Goal: Task Accomplishment & Management: Manage account settings

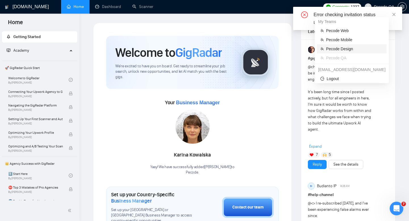
click at [345, 48] on span "Pecode Design" at bounding box center [354, 49] width 57 height 6
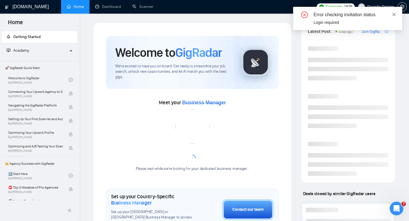
click at [394, 14] on icon "close" at bounding box center [393, 14] width 3 height 3
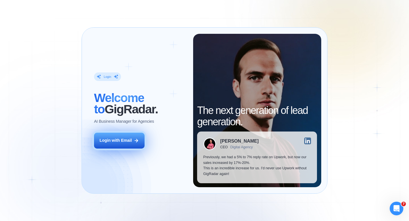
click at [121, 135] on button "Login with Email" at bounding box center [119, 141] width 51 height 16
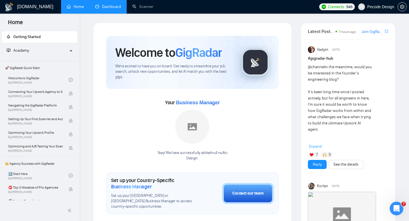
click at [107, 5] on link "Dashboard" at bounding box center [108, 6] width 26 height 5
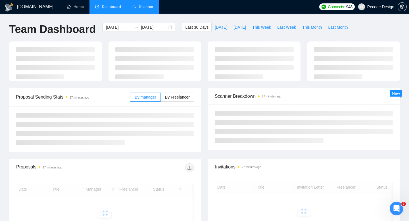
click at [134, 7] on link "Scanner" at bounding box center [142, 6] width 21 height 5
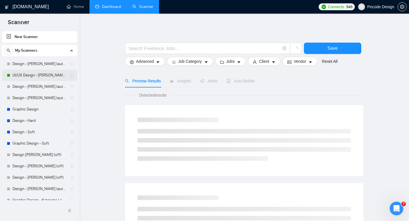
click at [40, 73] on link "UI/UX Design - [PERSON_NAME] (autobid on weekends)" at bounding box center [39, 75] width 54 height 11
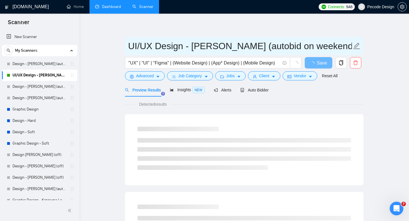
drag, startPoint x: 272, startPoint y: 47, endPoint x: 278, endPoint y: 46, distance: 6.8
click at [279, 46] on input "UI/UX Design - [PERSON_NAME] (autobid on weekends)" at bounding box center [240, 46] width 224 height 14
type input "UI/UX Design - [PERSON_NAME] (autobid off weekends)"
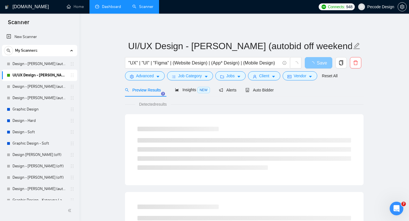
click at [323, 64] on span "Save" at bounding box center [321, 62] width 10 height 7
click at [266, 89] on span "Auto Bidder" at bounding box center [259, 90] width 28 height 5
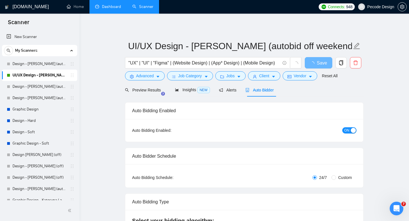
radio input "false"
radio input "true"
checkbox input "true"
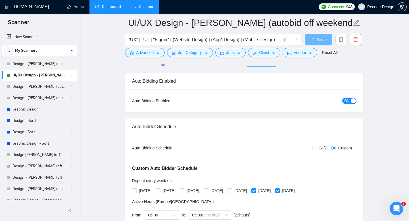
click at [342, 104] on div "ON" at bounding box center [318, 100] width 75 height 9
click at [346, 102] on span "ON" at bounding box center [346, 101] width 5 height 6
click at [316, 41] on span "Save" at bounding box center [321, 39] width 10 height 7
click at [320, 39] on span "Save" at bounding box center [321, 39] width 10 height 7
click at [321, 41] on span "Save" at bounding box center [318, 39] width 10 height 7
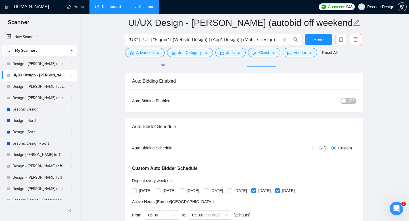
click at [108, 9] on link "Dashboard" at bounding box center [108, 6] width 26 height 5
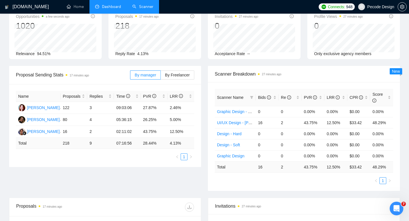
type input "[DATE]"
click at [180, 76] on span "By Freelancer" at bounding box center [177, 75] width 25 height 5
click at [161, 76] on input "By Freelancer" at bounding box center [161, 76] width 0 height 0
click at [137, 9] on link "Scanner" at bounding box center [142, 6] width 21 height 5
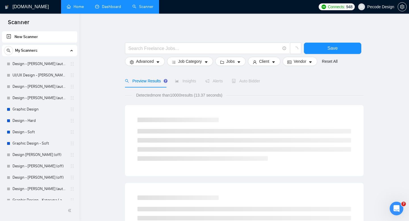
click at [84, 5] on link "Home" at bounding box center [75, 6] width 17 height 5
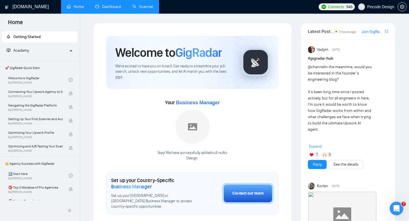
click at [138, 4] on link "Scanner" at bounding box center [142, 6] width 21 height 5
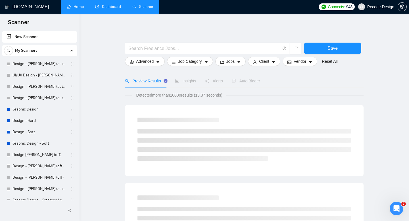
click at [120, 4] on link "Dashboard" at bounding box center [108, 6] width 26 height 5
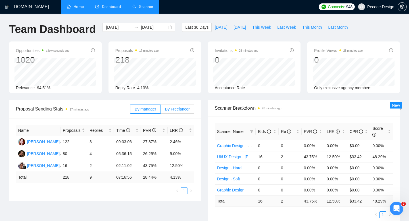
click at [180, 108] on span "By Freelancer" at bounding box center [177, 109] width 25 height 5
click at [161, 110] on input "By Freelancer" at bounding box center [161, 110] width 0 height 0
click at [150, 110] on span "By manager" at bounding box center [144, 109] width 21 height 5
click at [130, 110] on input "By manager" at bounding box center [130, 110] width 0 height 0
click at [150, 108] on span "By manager" at bounding box center [144, 109] width 21 height 5
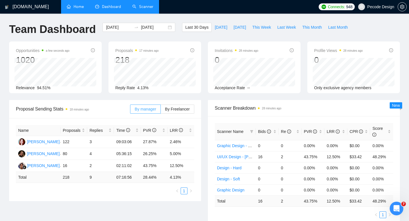
click at [130, 110] on input "By manager" at bounding box center [130, 110] width 0 height 0
click at [182, 109] on span "By Freelancer" at bounding box center [177, 109] width 25 height 5
click at [161, 110] on input "By Freelancer" at bounding box center [161, 110] width 0 height 0
click at [147, 107] on span "By manager" at bounding box center [144, 109] width 21 height 5
click at [130, 110] on input "By manager" at bounding box center [130, 110] width 0 height 0
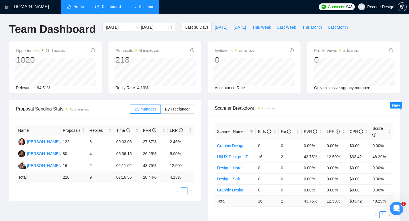
click at [79, 5] on link "Home" at bounding box center [75, 6] width 17 height 5
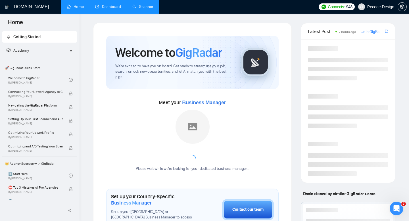
click at [102, 8] on link "Dashboard" at bounding box center [108, 6] width 26 height 5
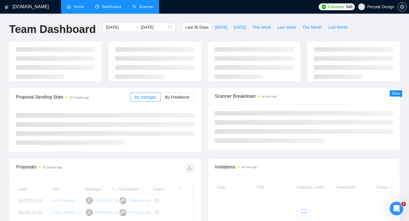
click at [185, 103] on div "By manager By Freelancer" at bounding box center [162, 97] width 64 height 18
click at [181, 98] on span "By Freelancer" at bounding box center [177, 97] width 25 height 5
click at [161, 98] on input "By Freelancer" at bounding box center [161, 98] width 0 height 0
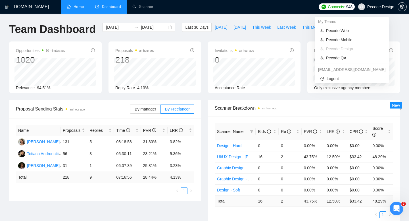
click at [377, 7] on span "Pecode Design" at bounding box center [380, 7] width 27 height 0
click at [350, 33] on span "Pecode Web" at bounding box center [354, 31] width 57 height 6
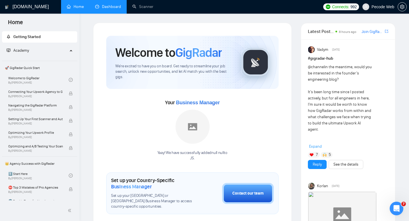
click at [98, 7] on link "Dashboard" at bounding box center [108, 6] width 26 height 5
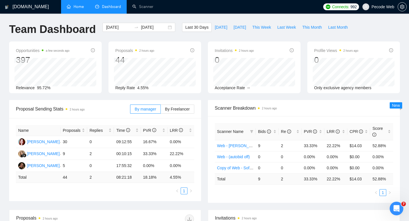
click at [176, 114] on div "By manager By Freelancer" at bounding box center [162, 109] width 64 height 18
click at [180, 112] on label "By Freelancer" at bounding box center [177, 108] width 33 height 9
click at [161, 110] on input "By Freelancer" at bounding box center [161, 110] width 0 height 0
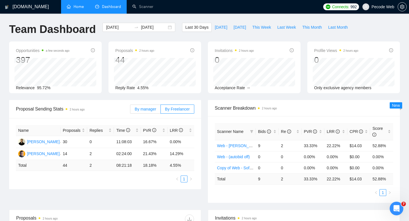
click at [145, 111] on span "By manager" at bounding box center [144, 109] width 21 height 5
click at [130, 110] on input "By manager" at bounding box center [130, 110] width 0 height 0
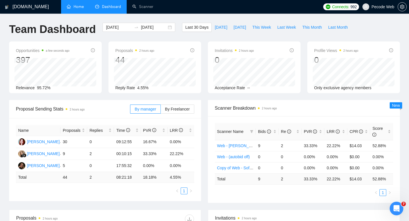
click at [383, 7] on span "Pecode Web" at bounding box center [382, 7] width 23 height 0
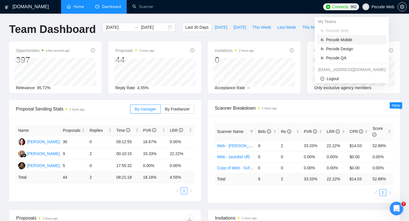
click at [360, 41] on span "Pecode Mobile" at bounding box center [354, 40] width 57 height 6
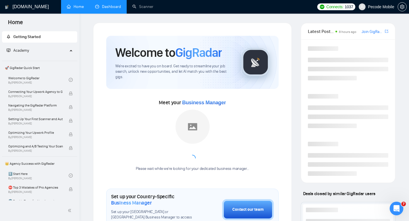
click at [115, 7] on link "Dashboard" at bounding box center [108, 6] width 26 height 5
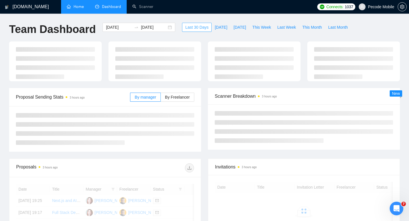
click at [196, 28] on span "Last 30 Days" at bounding box center [196, 27] width 23 height 6
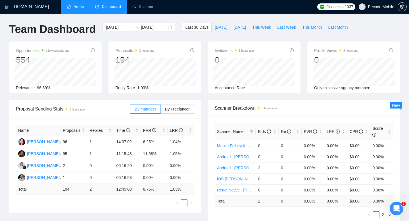
click at [382, 7] on span "Pecode Mobile" at bounding box center [380, 7] width 26 height 0
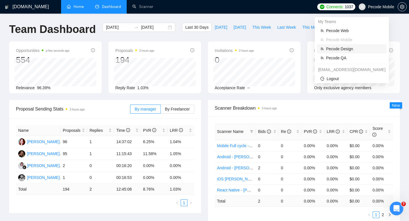
click at [356, 49] on span "Pecode Design" at bounding box center [354, 49] width 57 height 6
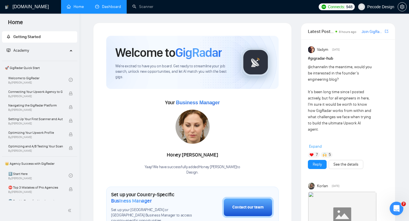
click at [114, 13] on li "Dashboard" at bounding box center [107, 7] width 37 height 14
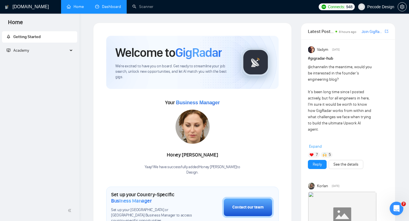
click at [113, 7] on link "Dashboard" at bounding box center [108, 6] width 26 height 5
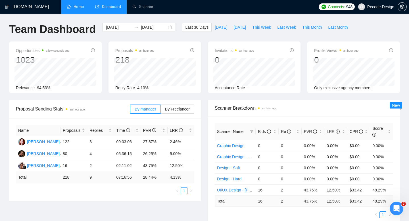
click at [176, 114] on div "By manager By Freelancer" at bounding box center [162, 109] width 64 height 18
click at [175, 108] on span "By Freelancer" at bounding box center [177, 109] width 25 height 5
click at [161, 110] on input "By Freelancer" at bounding box center [161, 110] width 0 height 0
click at [143, 104] on div "By manager By Freelancer" at bounding box center [162, 109] width 64 height 18
click at [143, 108] on span "By manager" at bounding box center [144, 109] width 21 height 5
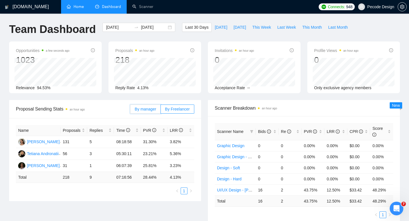
click at [130, 110] on input "By manager" at bounding box center [130, 110] width 0 height 0
click at [79, 9] on link "Home" at bounding box center [75, 6] width 17 height 5
